Goal: Find specific page/section: Find specific page/section

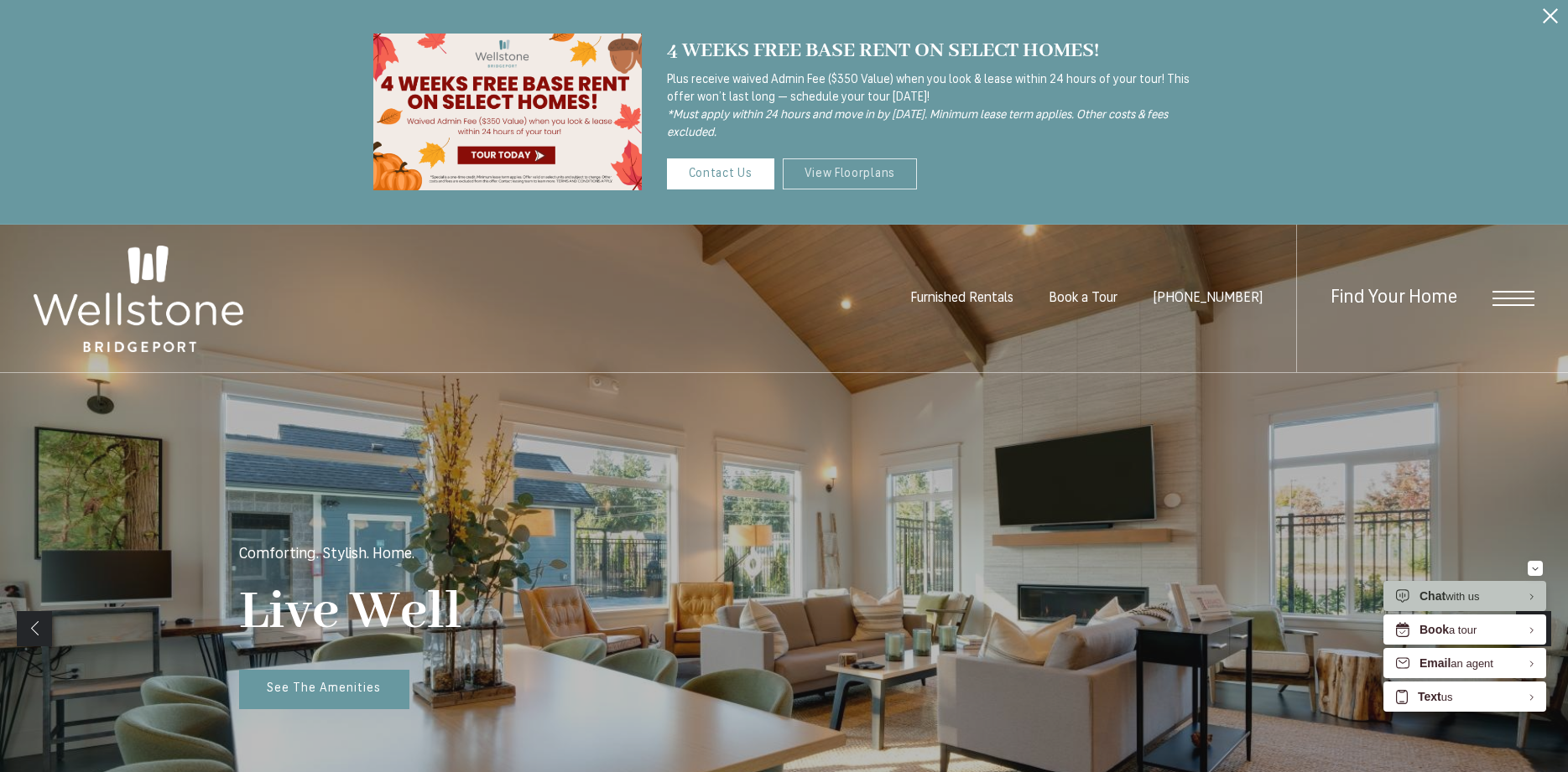
click at [868, 170] on link "View Floorplans" at bounding box center [850, 174] width 135 height 31
drag, startPoint x: 1547, startPoint y: 12, endPoint x: 1531, endPoint y: 45, distance: 36.7
click at [1546, 12] on icon "Close Alert" at bounding box center [1551, 16] width 15 height 15
